Goal: Task Accomplishment & Management: Manage account settings

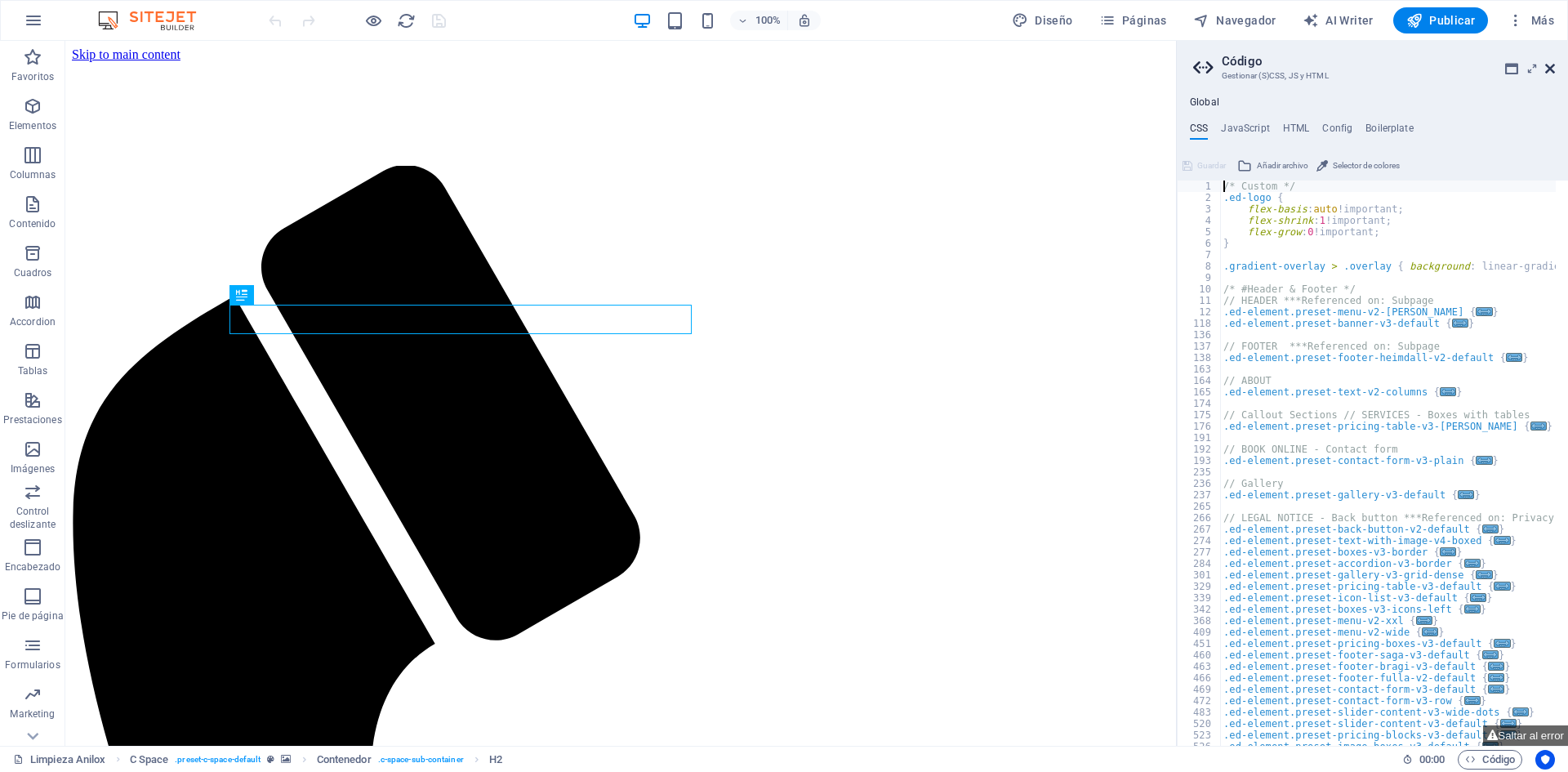
click at [1549, 68] on icon at bounding box center [1549, 68] width 10 height 13
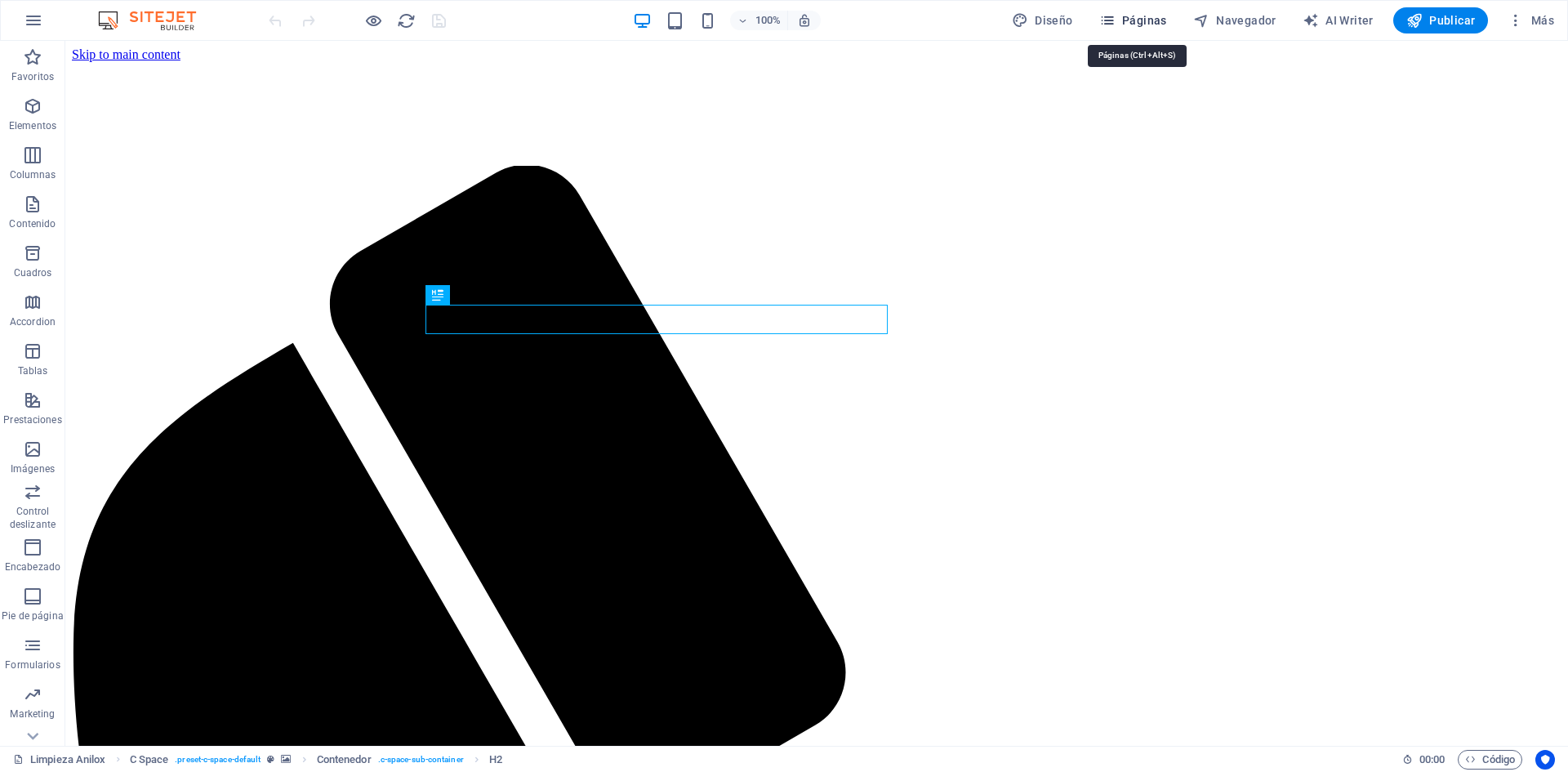
click at [1122, 25] on span "Páginas" at bounding box center [1133, 20] width 68 height 17
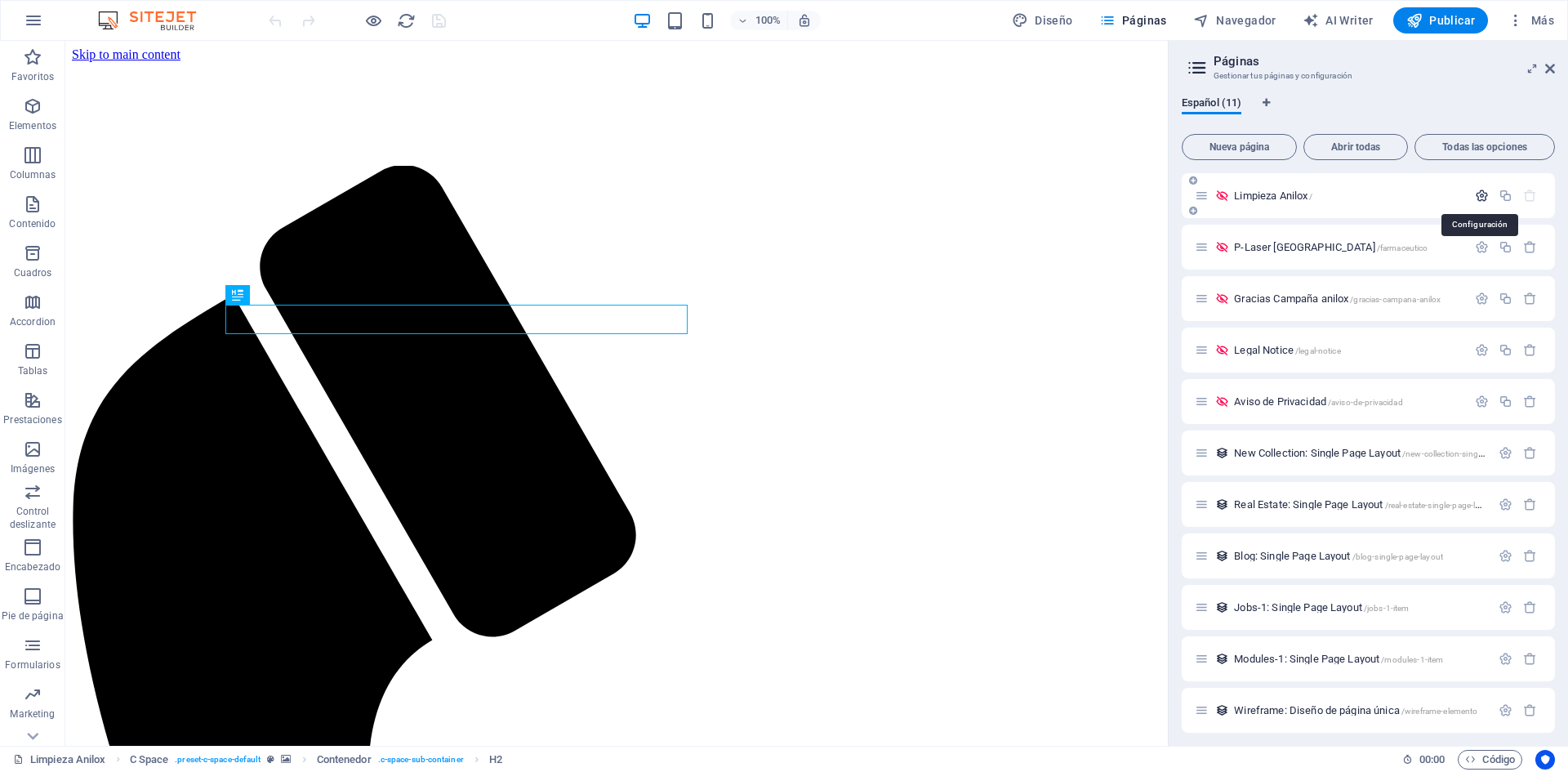
click at [1475, 199] on icon "button" at bounding box center [1482, 196] width 14 height 14
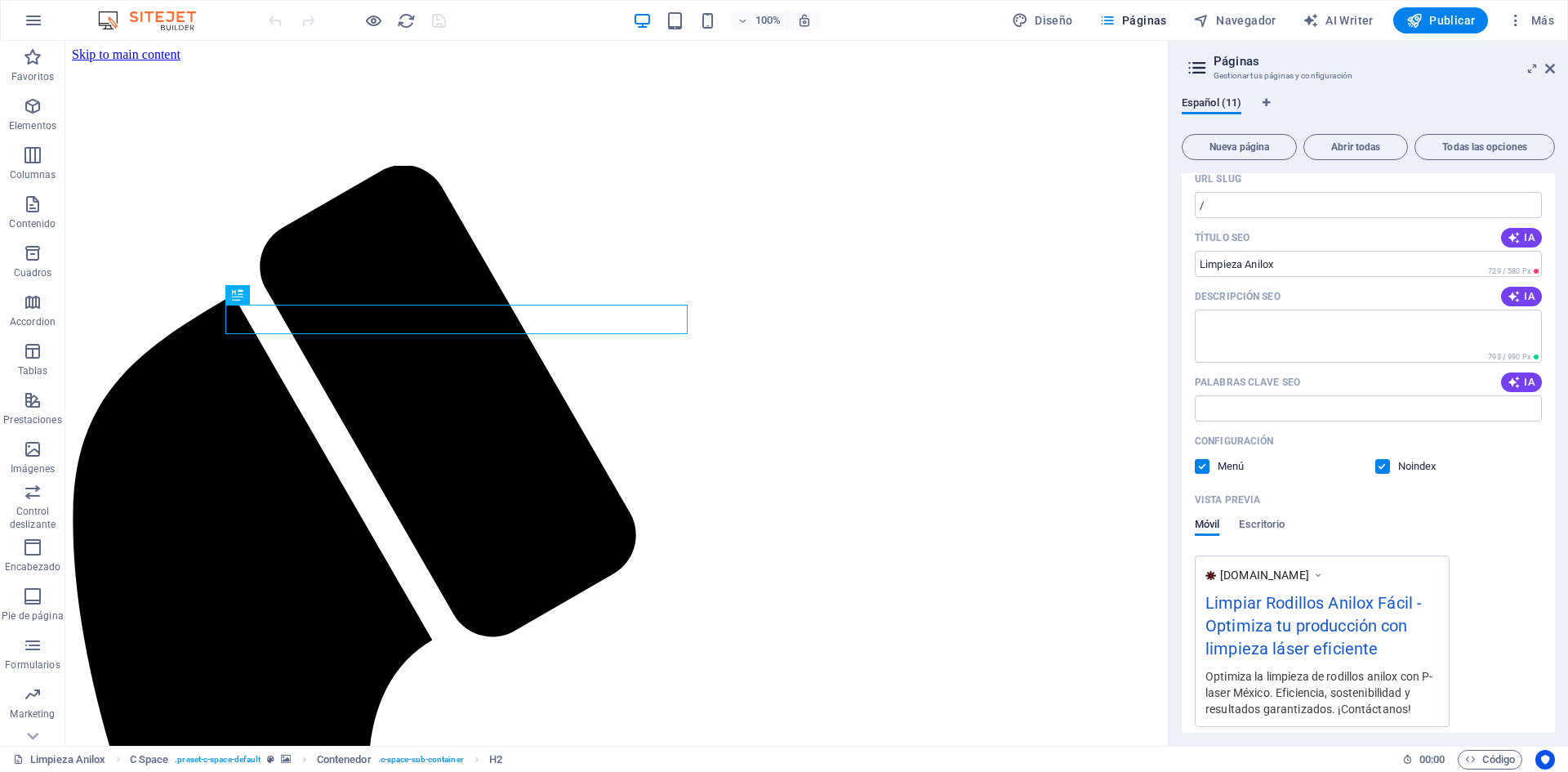
scroll to position [163, 0]
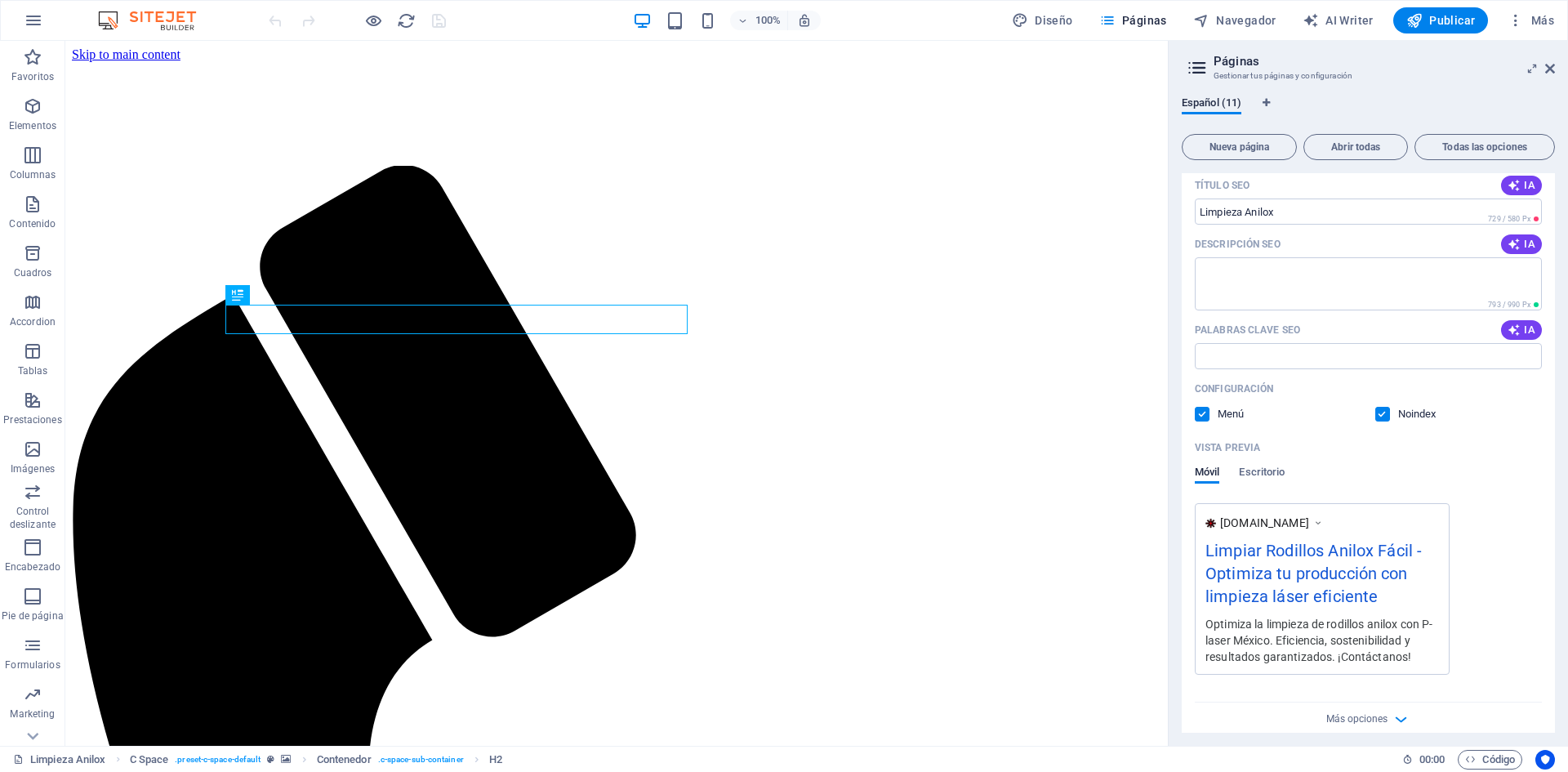
click at [1388, 410] on label at bounding box center [1383, 414] width 15 height 15
click at [0, 0] on input "checkbox" at bounding box center [0, 0] width 0 height 0
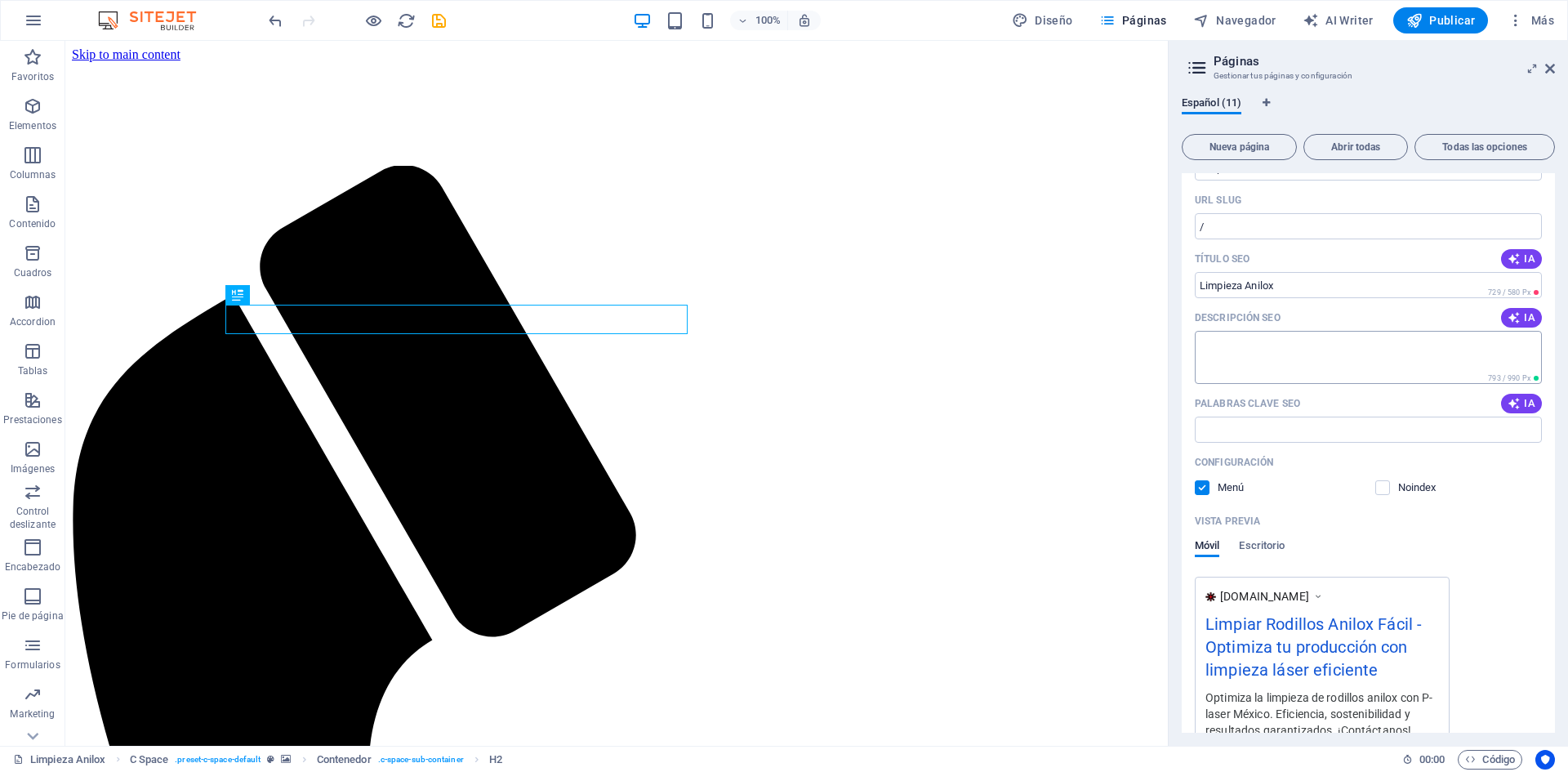
scroll to position [0, 0]
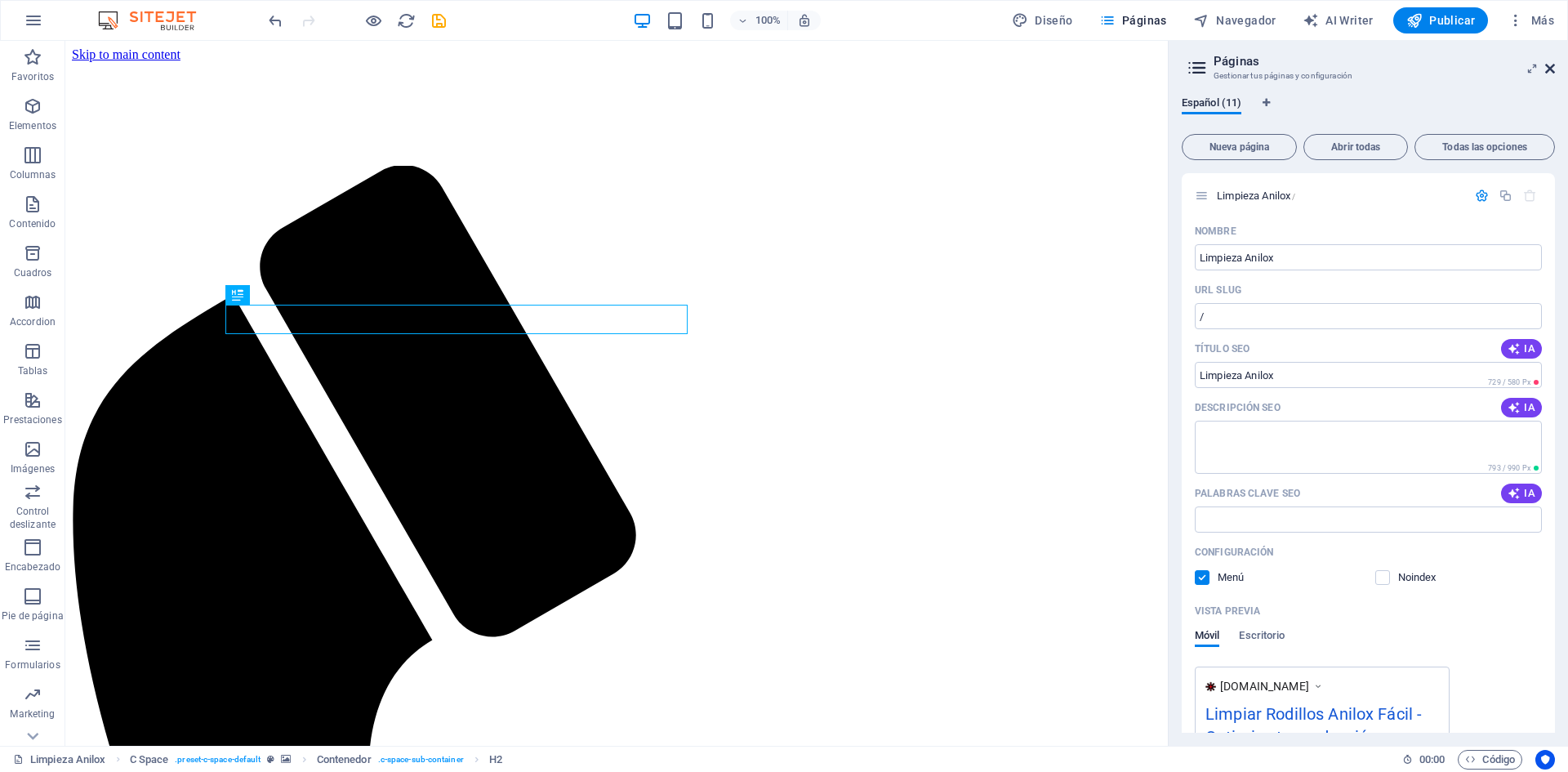
click at [1549, 68] on icon at bounding box center [1549, 68] width 10 height 13
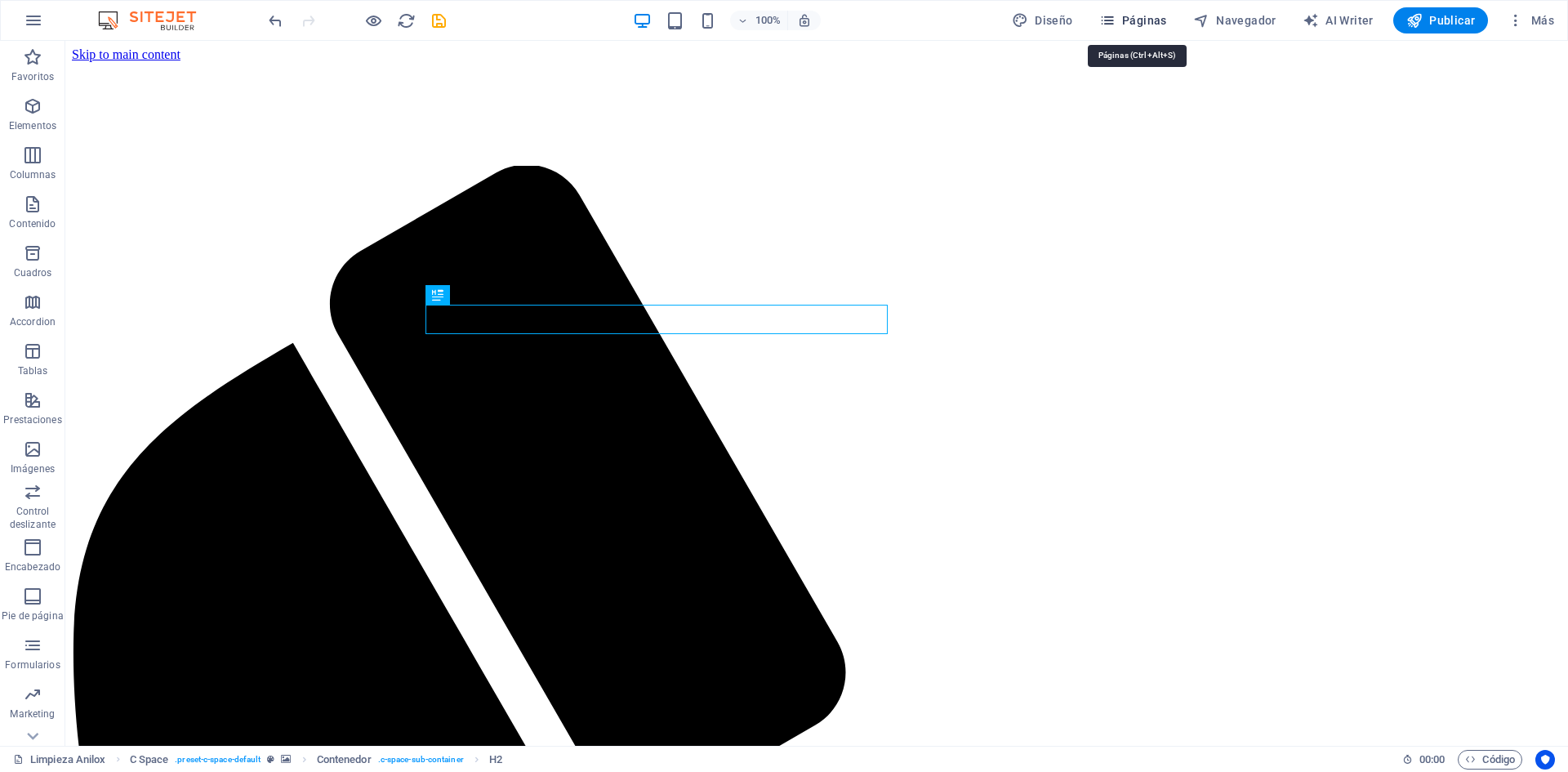
click at [1116, 19] on icon "button" at bounding box center [1107, 20] width 17 height 17
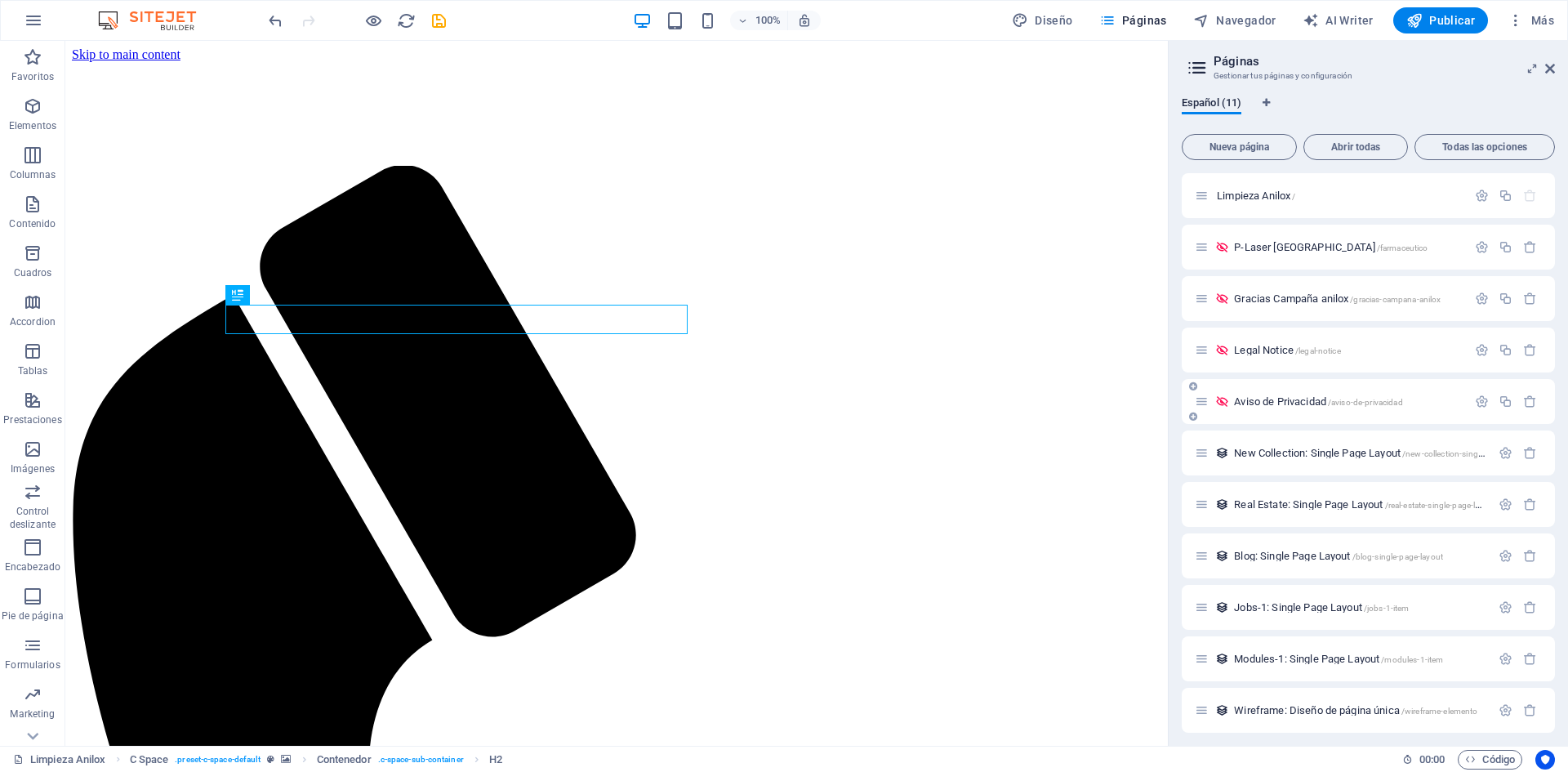
click at [1264, 399] on span "Aviso de Privacidad /aviso-de-privacidad" at bounding box center [1318, 402] width 169 height 12
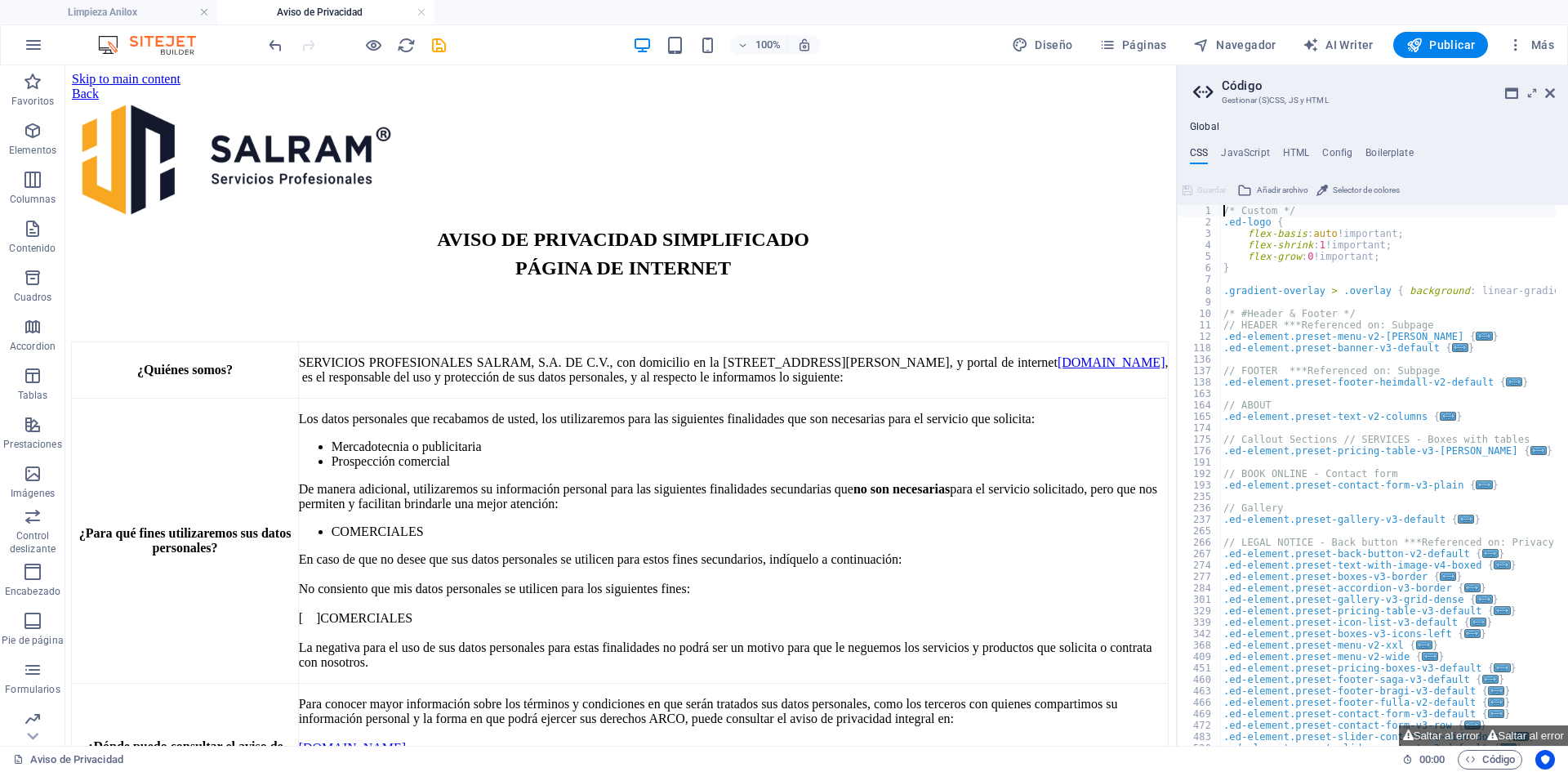
click at [1481, 376] on div "/* Custom */ .ed-logo { flex-basis : auto !important; flex-shrink : 1 !importan…" at bounding box center [1556, 481] width 672 height 551
type textarea "// FOOTER ***Referenced on: Subpage"
click at [1556, 94] on aside "Código Gestionar (S)CSS, JS y HTML Global CSS JavaScript HTML Config Boilerplat…" at bounding box center [1372, 405] width 392 height 681
click at [1550, 93] on icon at bounding box center [1549, 93] width 10 height 13
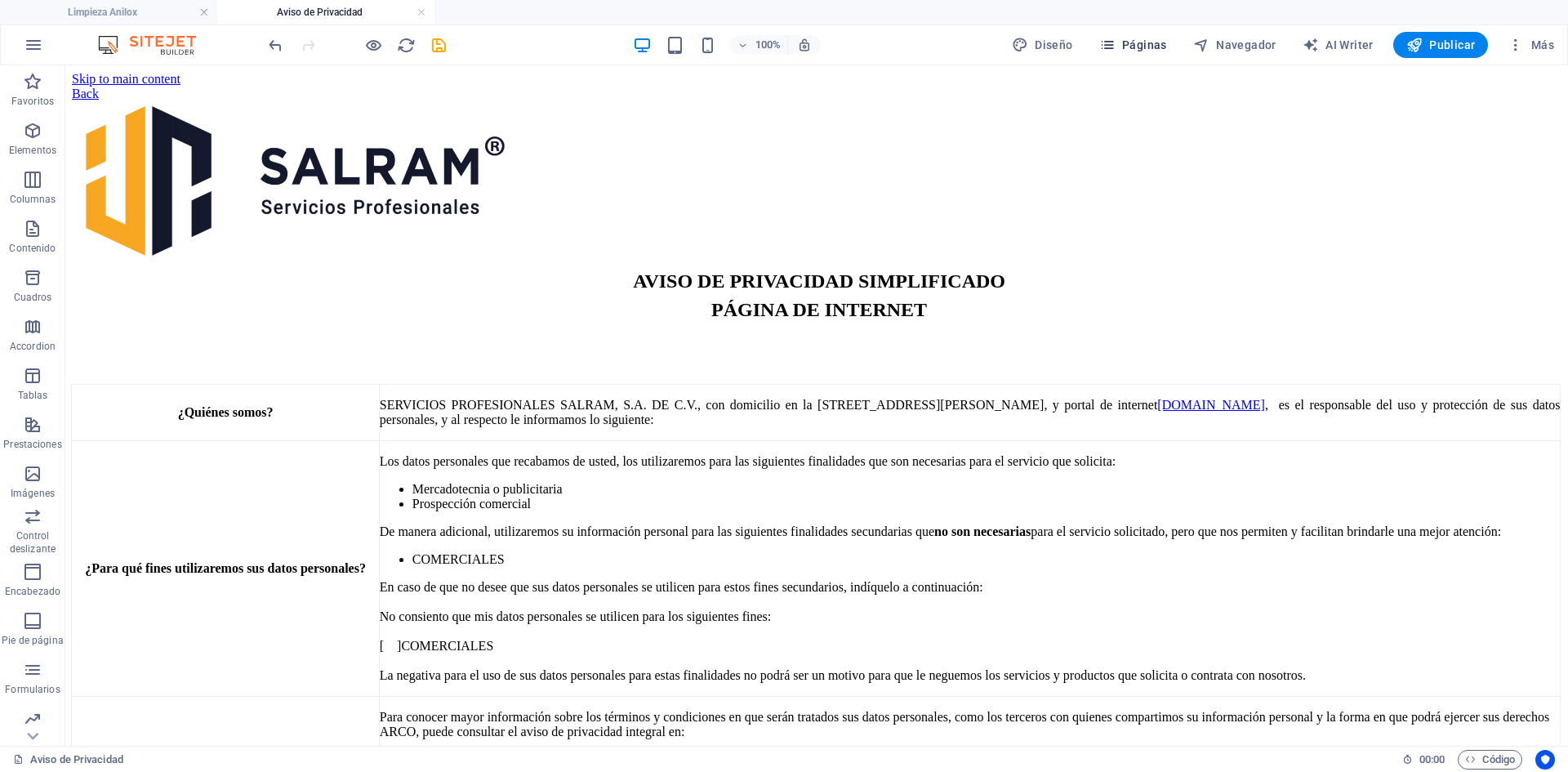
click at [1157, 45] on span "Páginas" at bounding box center [1133, 45] width 68 height 17
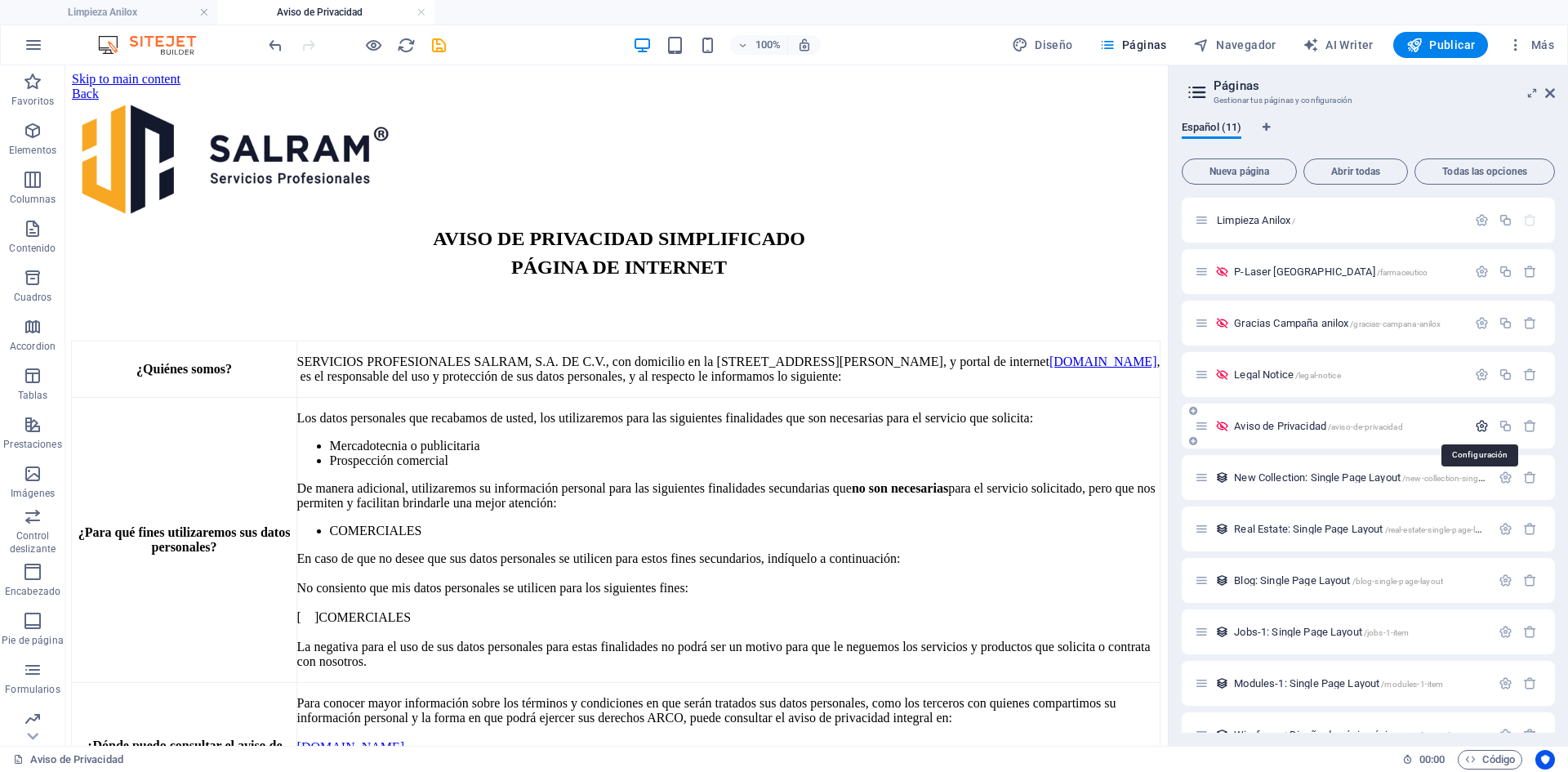
click at [1481, 431] on icon "button" at bounding box center [1482, 427] width 14 height 14
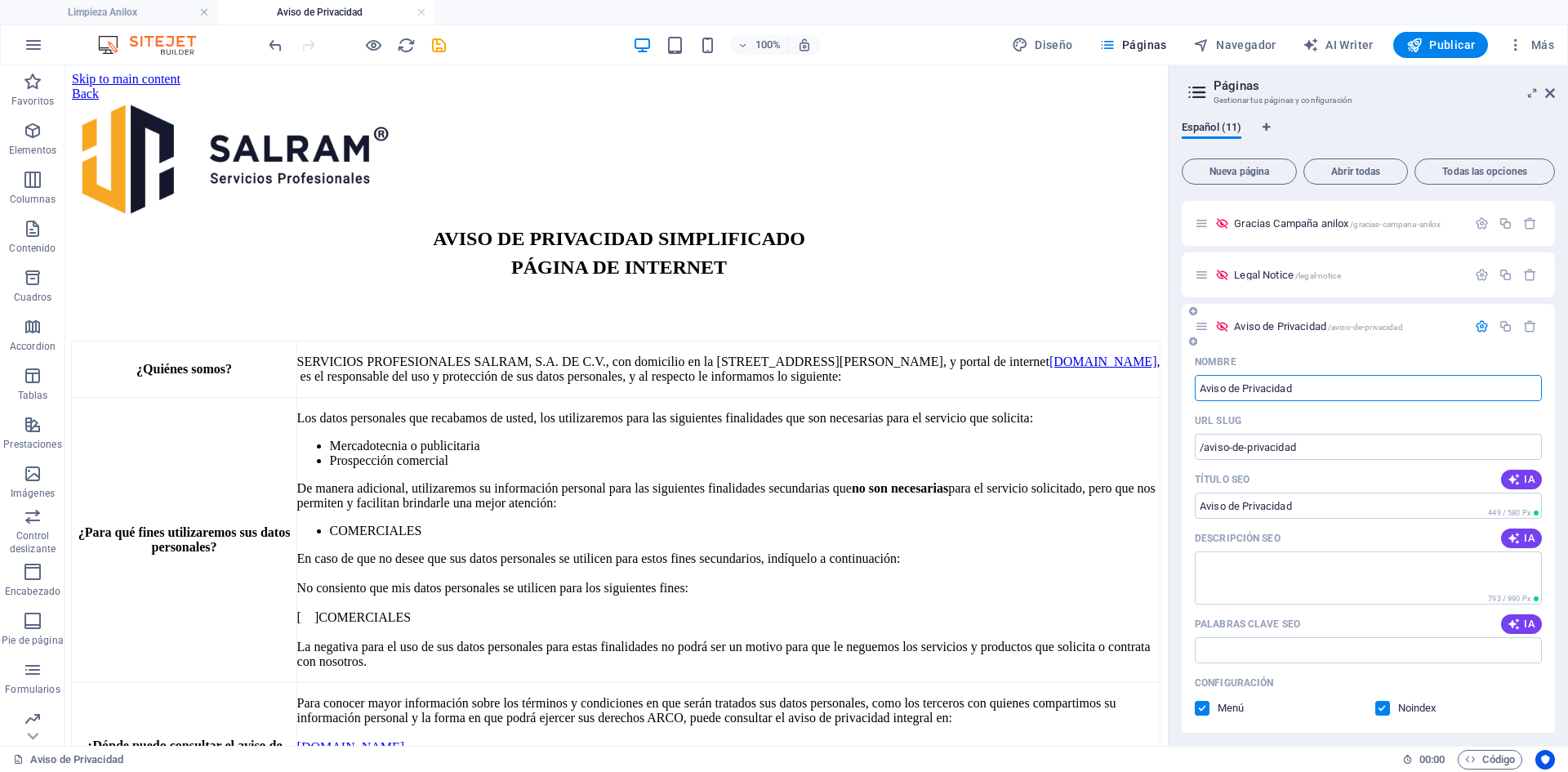
scroll to position [246, 0]
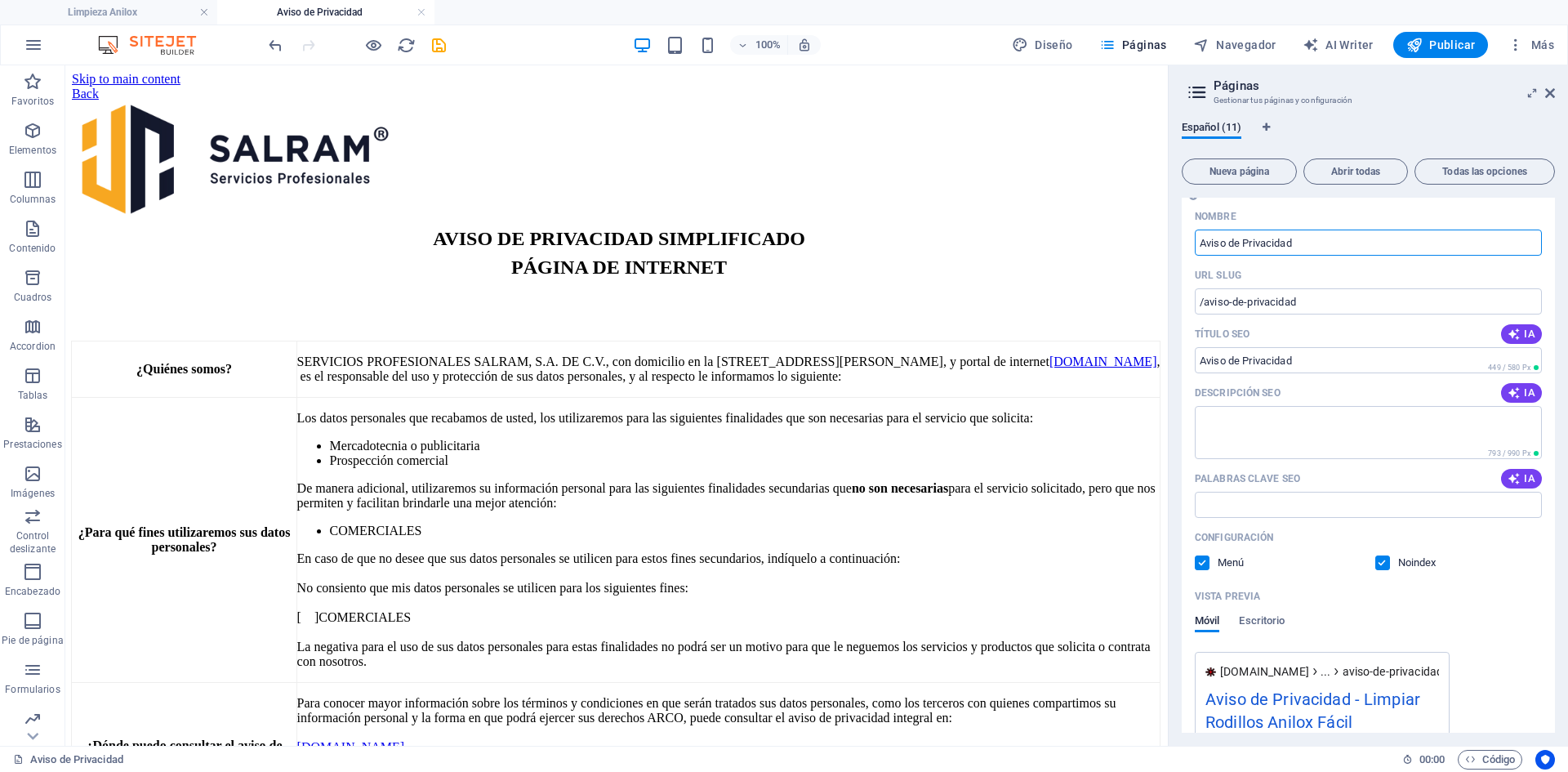
click at [1376, 562] on label at bounding box center [1383, 563] width 15 height 15
click at [0, 0] on input "checkbox" at bounding box center [0, 0] width 0 height 0
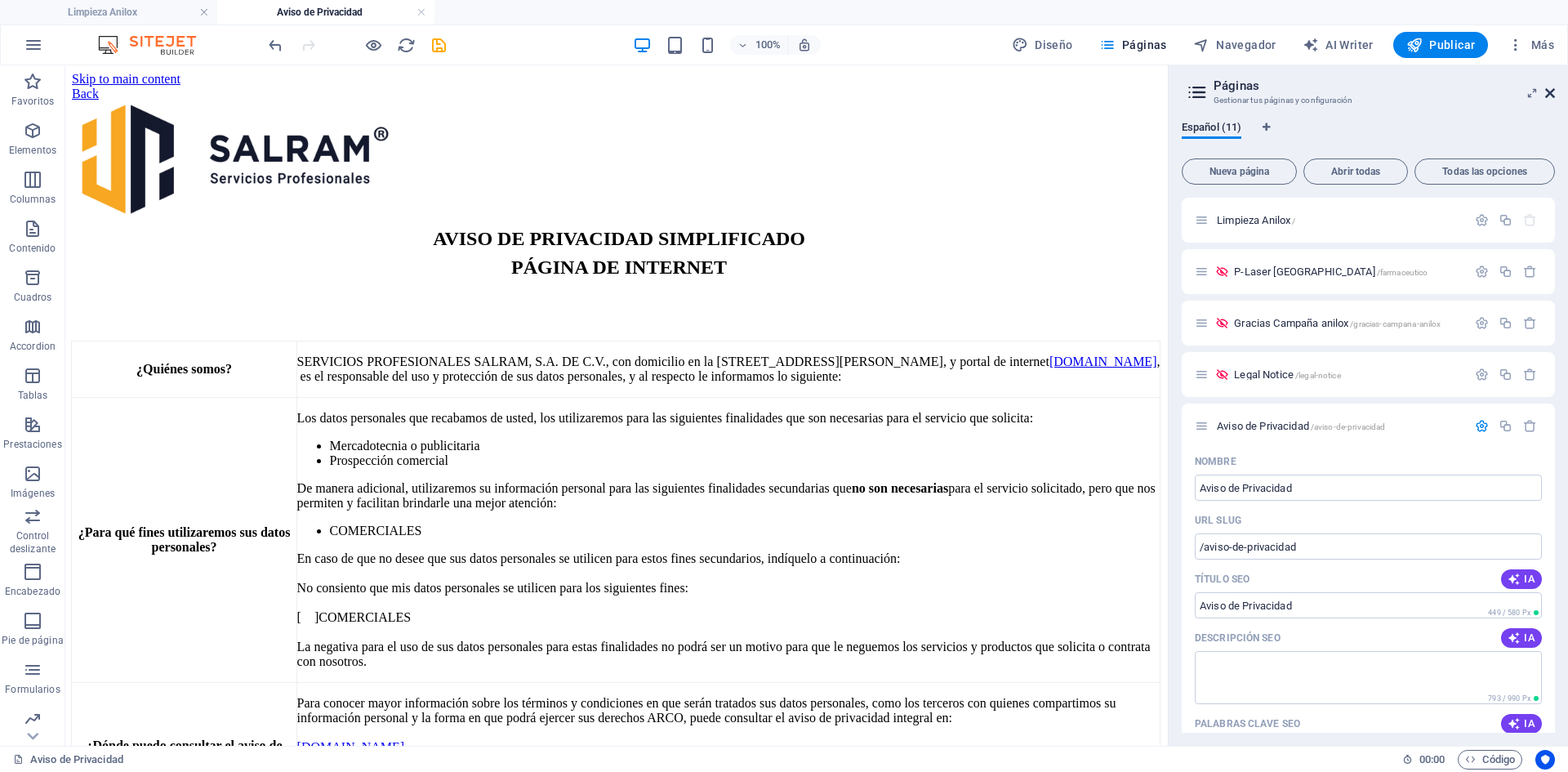
drag, startPoint x: 1549, startPoint y: 91, endPoint x: 1481, endPoint y: 27, distance: 93.4
click at [1549, 91] on icon at bounding box center [1549, 93] width 10 height 13
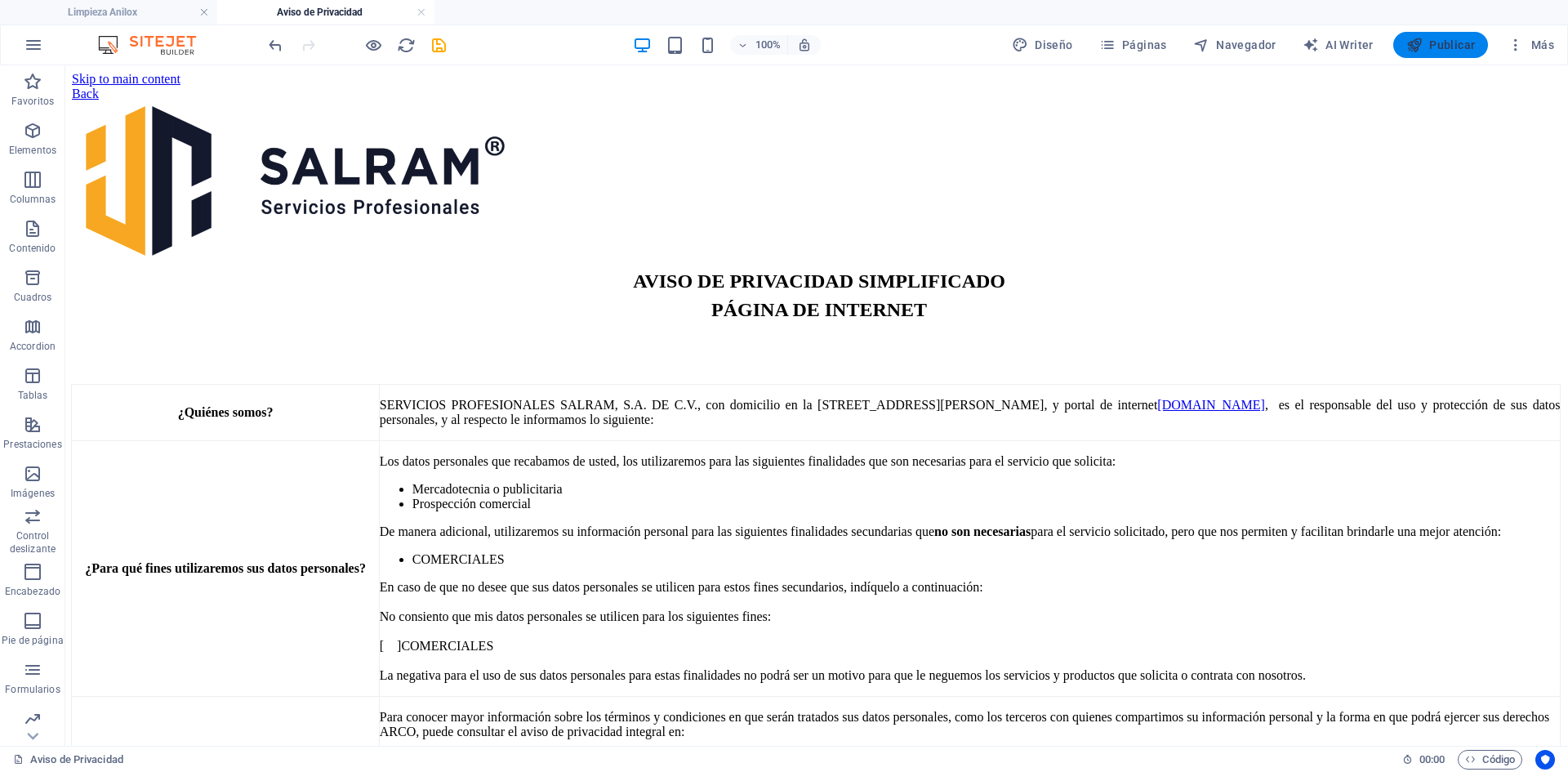
drag, startPoint x: 1449, startPoint y: 50, endPoint x: 1164, endPoint y: 174, distance: 310.8
click at [1449, 50] on span "Publicar" at bounding box center [1441, 45] width 70 height 17
